Goal: Task Accomplishment & Management: Use online tool/utility

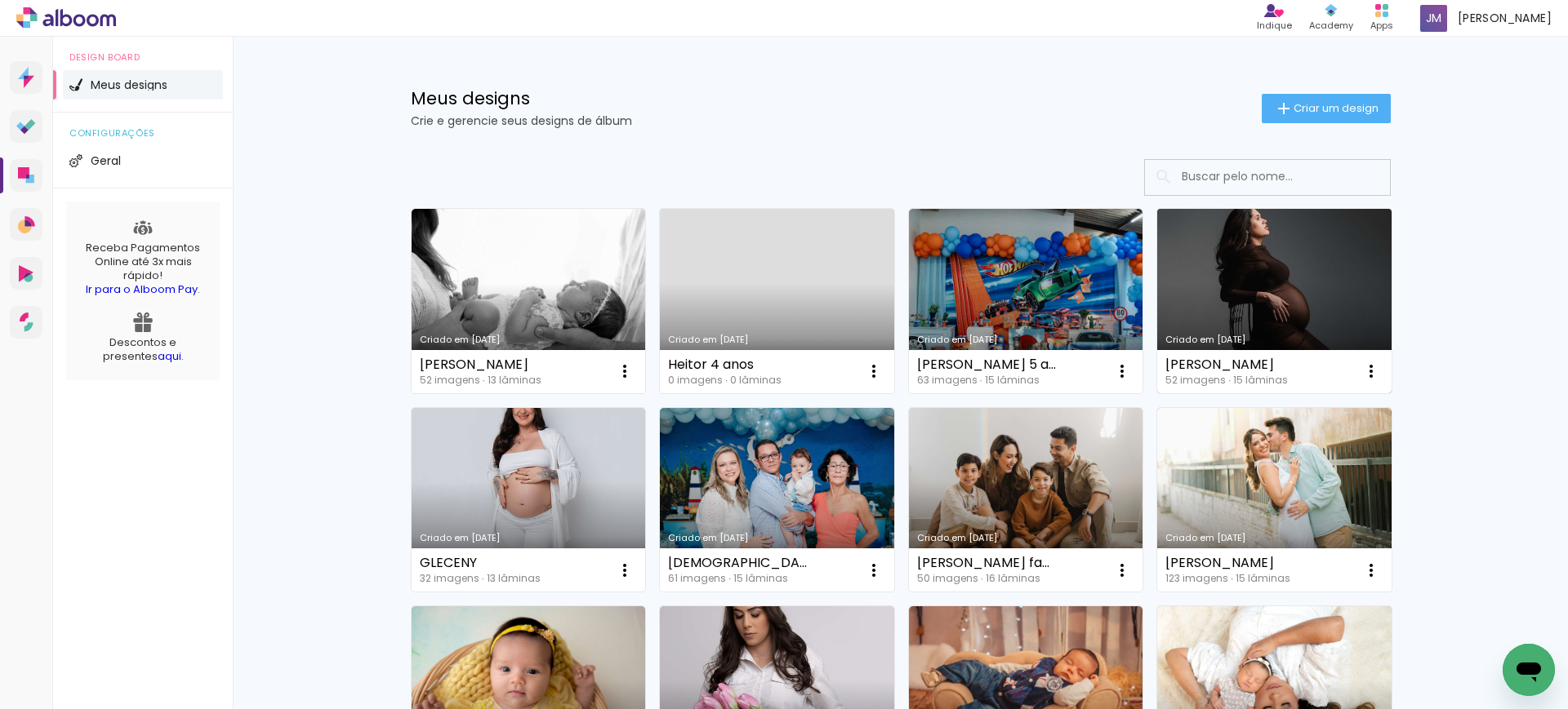
click at [1255, 314] on link "Criado em 27/08/25" at bounding box center [1274, 301] width 234 height 185
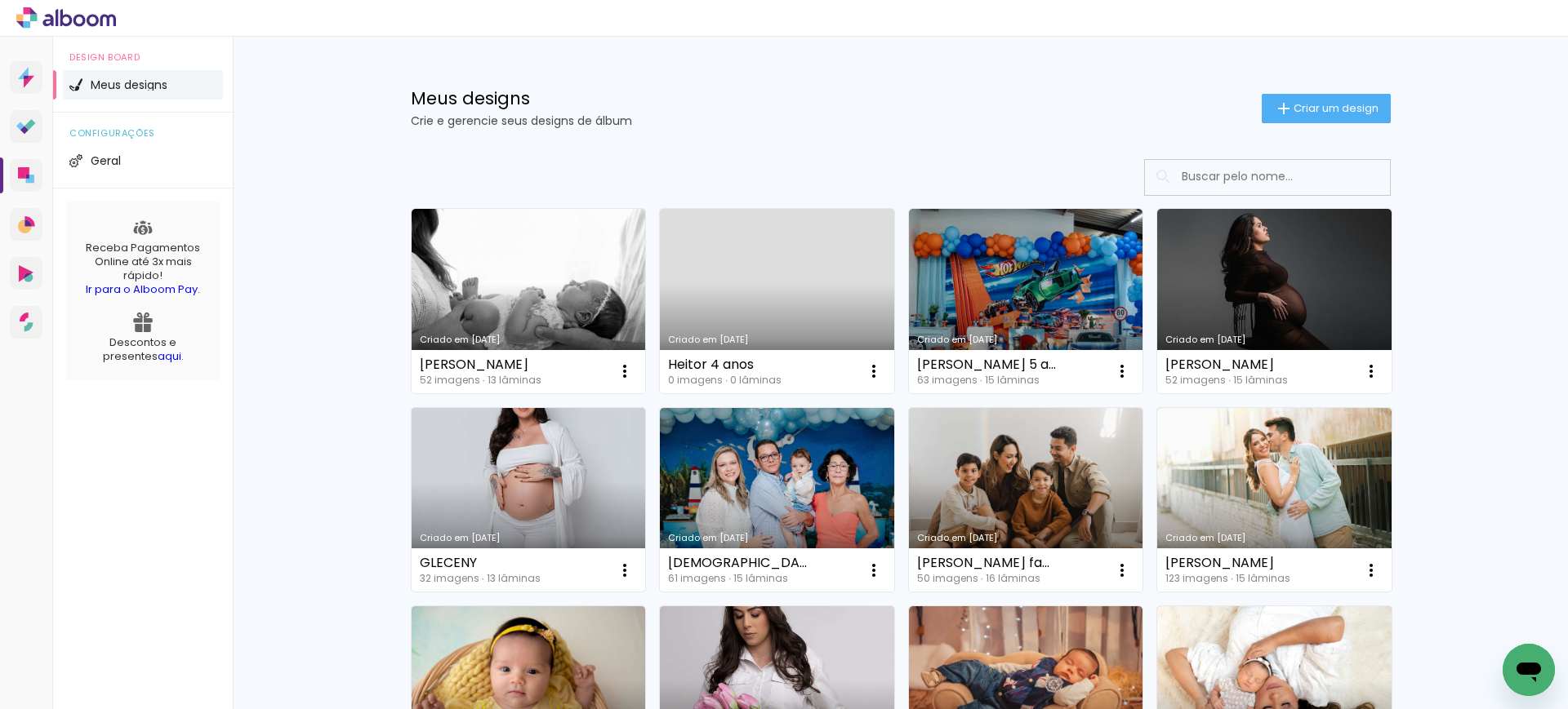
drag, startPoint x: 0, startPoint y: 0, endPoint x: 579, endPoint y: 477, distance: 750.2
click at [579, 477] on link "Criado em [DATE]" at bounding box center [529, 500] width 234 height 185
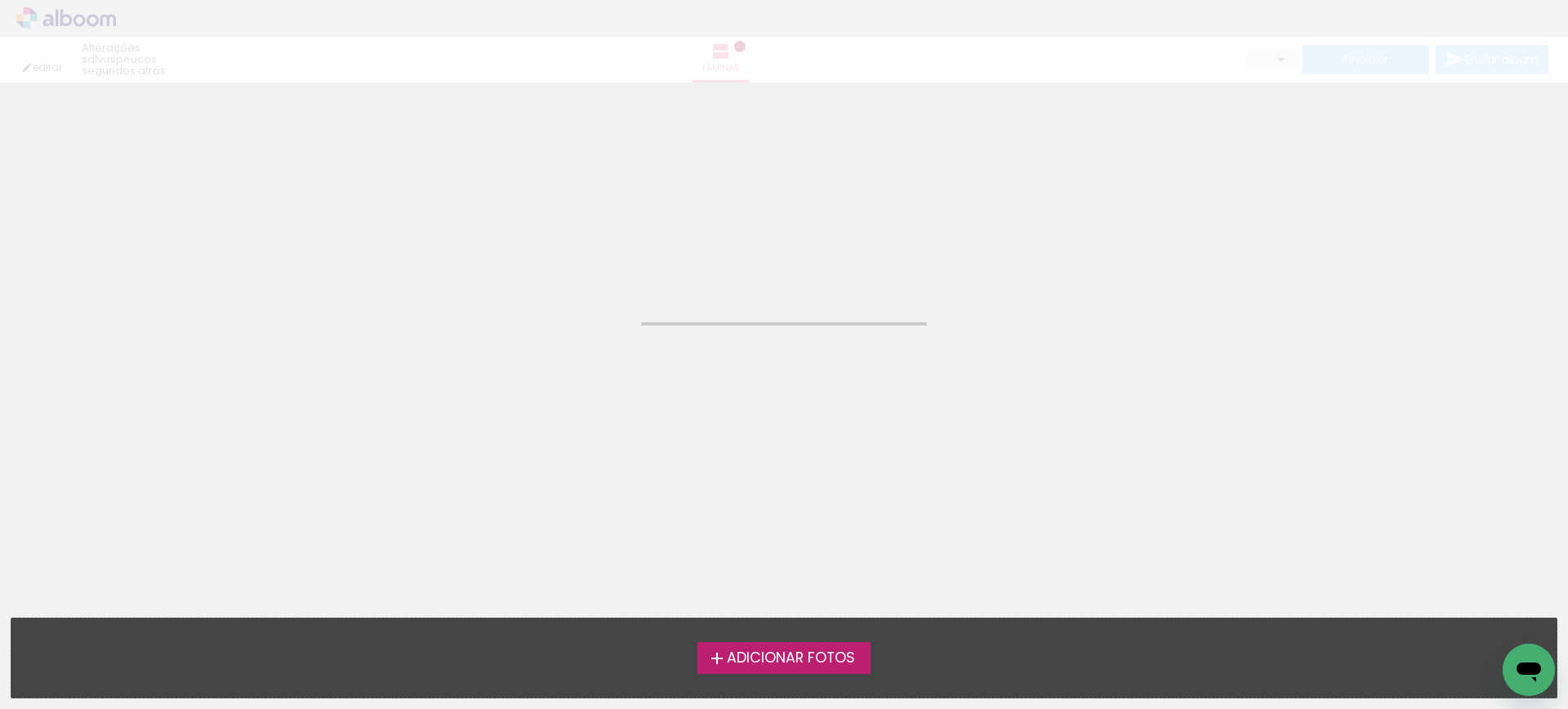
click at [579, 477] on neon-animated-pages "Confirmar Cancelar" at bounding box center [784, 396] width 1568 height 626
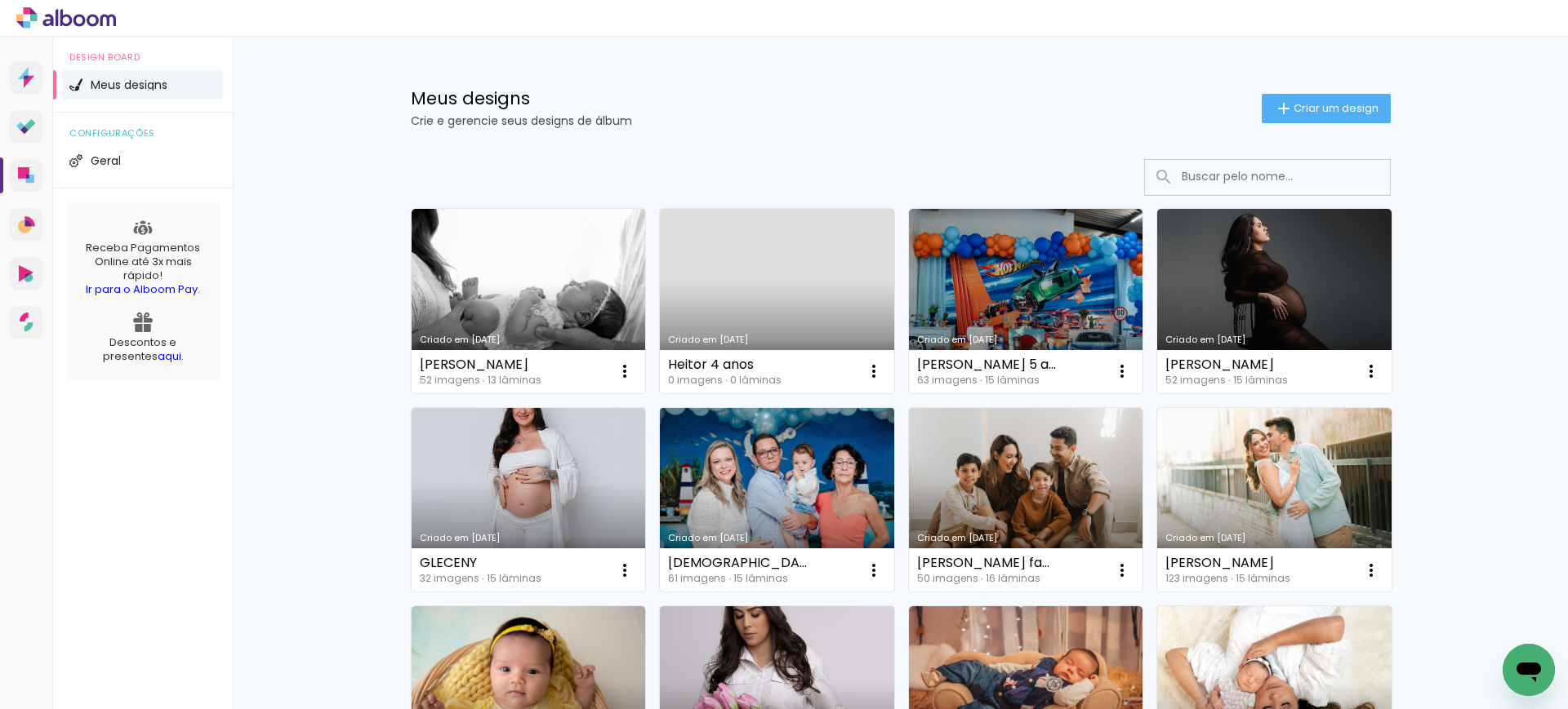
click at [713, 494] on link "Criado em [DATE]" at bounding box center [777, 500] width 234 height 185
